Goal: Find specific page/section: Find specific page/section

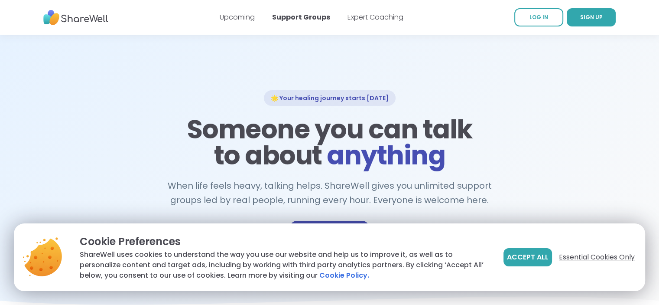
click at [590, 256] on span "Essential Cookies Only" at bounding box center [597, 257] width 76 height 10
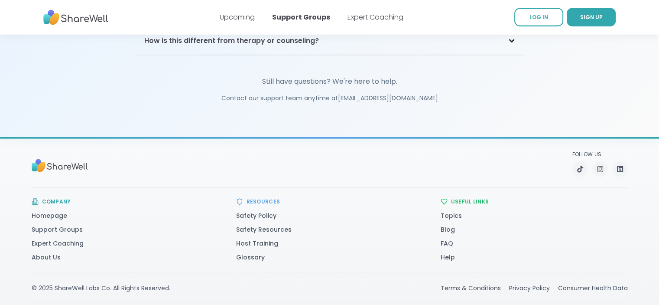
scroll to position [1987, 0]
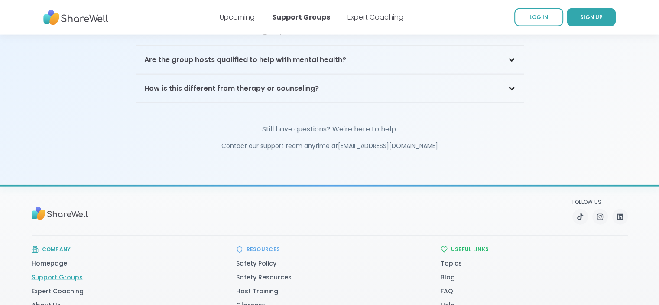
click at [56, 273] on link "Support Groups" at bounding box center [57, 277] width 51 height 9
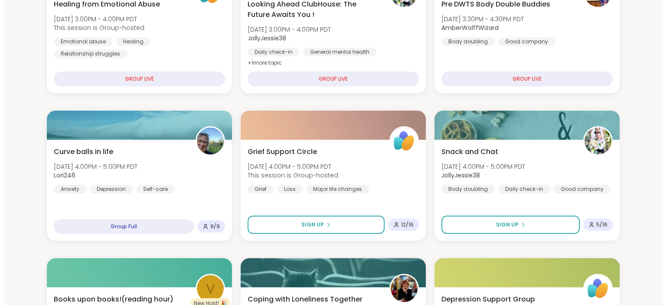
scroll to position [166, 0]
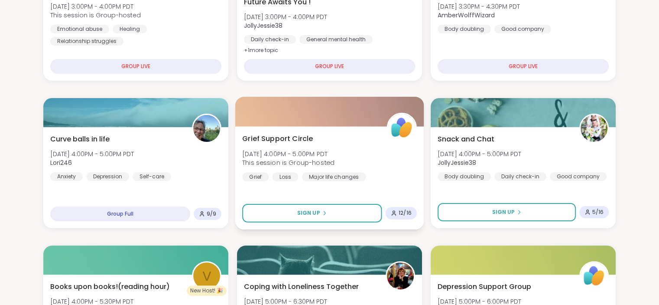
click at [402, 124] on img at bounding box center [401, 127] width 27 height 27
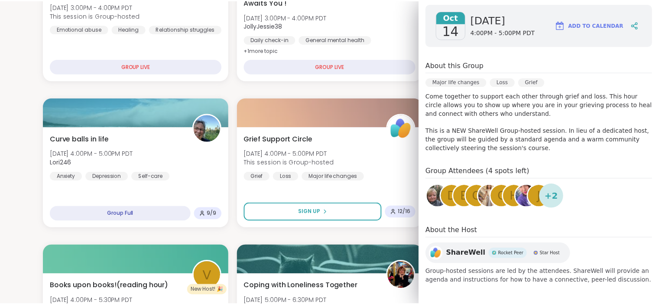
scroll to position [0, 0]
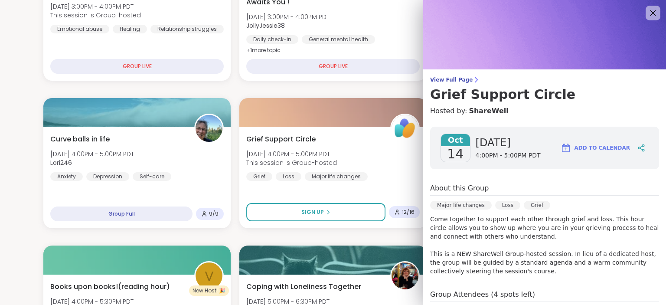
click at [647, 9] on icon at bounding box center [652, 12] width 11 height 11
